Goal: Information Seeking & Learning: Learn about a topic

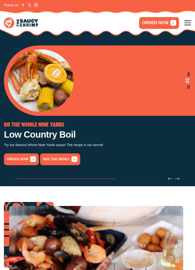
click at [62, 161] on link "See the menu!" at bounding box center [60, 159] width 40 height 12
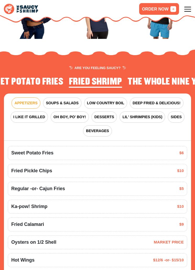
scroll to position [723, 0]
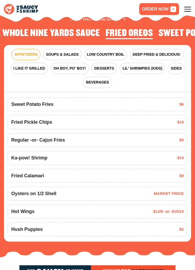
click at [38, 66] on span "I LIKE IT GRILLED" at bounding box center [29, 69] width 32 height 6
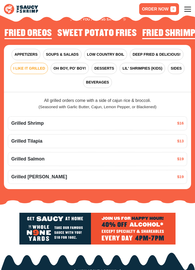
click at [33, 172] on div "Grilled [PERSON_NAME] $19" at bounding box center [98, 177] width 180 height 14
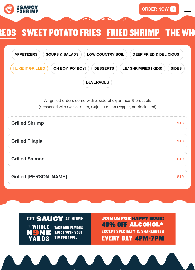
click at [184, 175] on span "$19" at bounding box center [180, 177] width 7 height 6
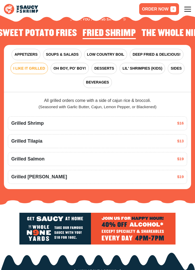
click at [49, 178] on span "Grilled [PERSON_NAME]" at bounding box center [39, 176] width 56 height 7
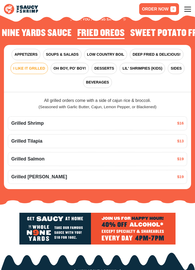
click at [151, 53] on span "DEEP FRIED & DELICIOUS!" at bounding box center [157, 55] width 48 height 6
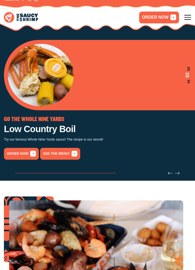
scroll to position [0, 0]
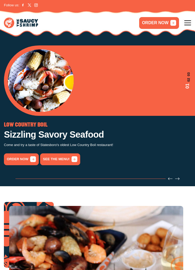
click at [60, 157] on link "See the menu!" at bounding box center [60, 159] width 40 height 12
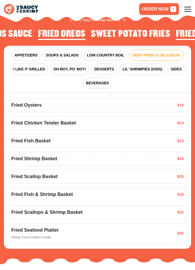
scroll to position [722, 0]
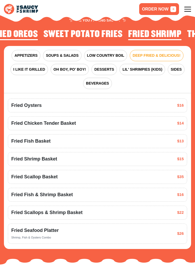
click at [62, 54] on span "SOUPS & SALADS" at bounding box center [62, 56] width 33 height 6
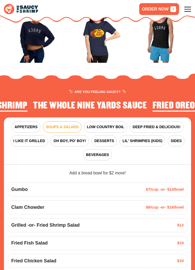
scroll to position [651, 0]
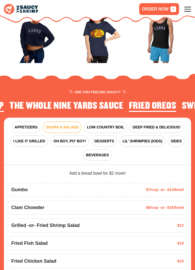
click at [102, 127] on span "LOW COUNTRY BOIL" at bounding box center [105, 127] width 37 height 6
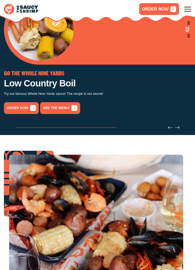
scroll to position [0, 0]
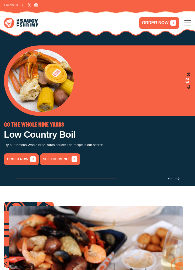
click at [189, 25] on icon at bounding box center [188, 22] width 7 height 7
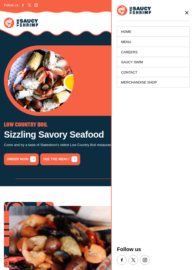
click at [130, 44] on link "Menu" at bounding box center [153, 42] width 72 height 10
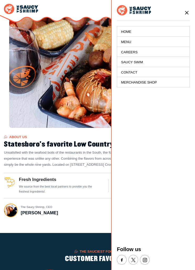
scroll to position [723, 0]
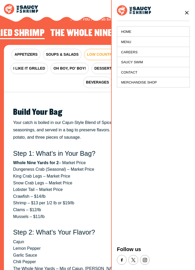
click at [128, 43] on link "Menu" at bounding box center [153, 42] width 72 height 10
click at [184, 13] on icon at bounding box center [187, 13] width 6 height 6
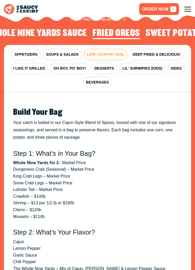
click at [157, 52] on span "DEEP FRIED & DELICIOUS!" at bounding box center [157, 55] width 48 height 6
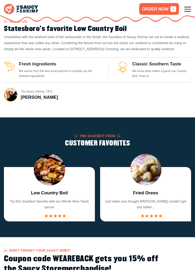
scroll to position [383, 0]
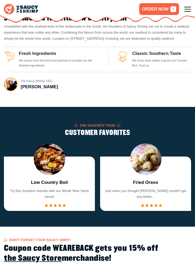
click at [161, 55] on h3 "Classic Southern Taste" at bounding box center [161, 53] width 59 height 5
click at [146, 62] on p "We know what makes a good Low Country Boil. Trust us." at bounding box center [161, 63] width 59 height 10
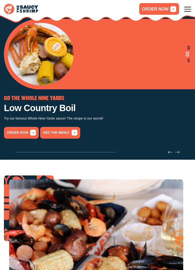
scroll to position [0, 0]
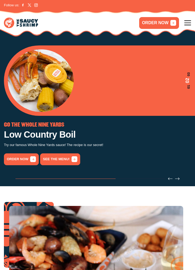
click at [191, 23] on icon at bounding box center [188, 22] width 7 height 7
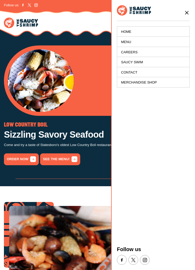
click at [130, 42] on link "Menu" at bounding box center [153, 42] width 72 height 10
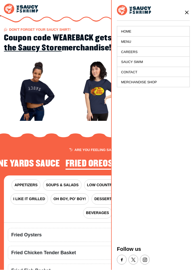
scroll to position [723, 0]
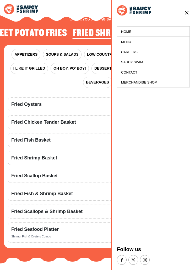
click at [31, 69] on span "I LIKE IT GRILLED" at bounding box center [29, 69] width 32 height 6
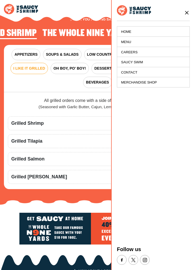
click at [71, 68] on span "OH BOY, PO' BOY!" at bounding box center [70, 69] width 33 height 6
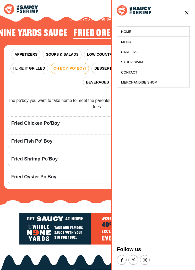
click at [103, 70] on span "DESSERTS" at bounding box center [104, 69] width 20 height 6
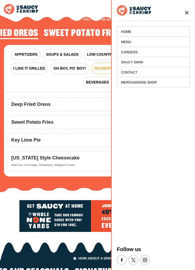
click at [185, 14] on icon at bounding box center [187, 13] width 6 height 6
